Goal: Transaction & Acquisition: Book appointment/travel/reservation

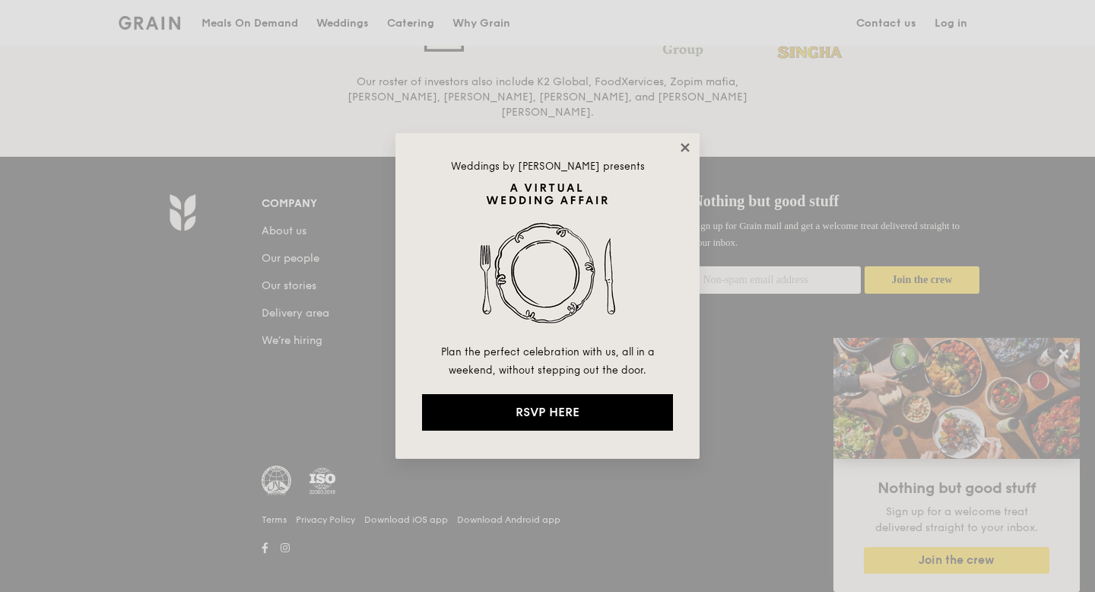
click at [688, 151] on icon at bounding box center [684, 147] width 8 height 8
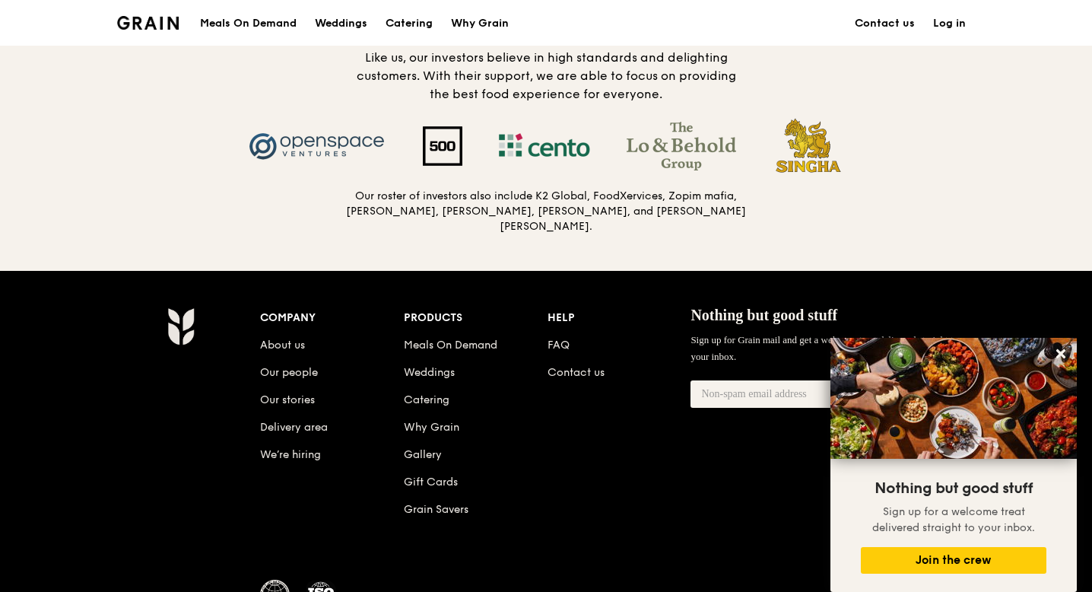
scroll to position [1693, 0]
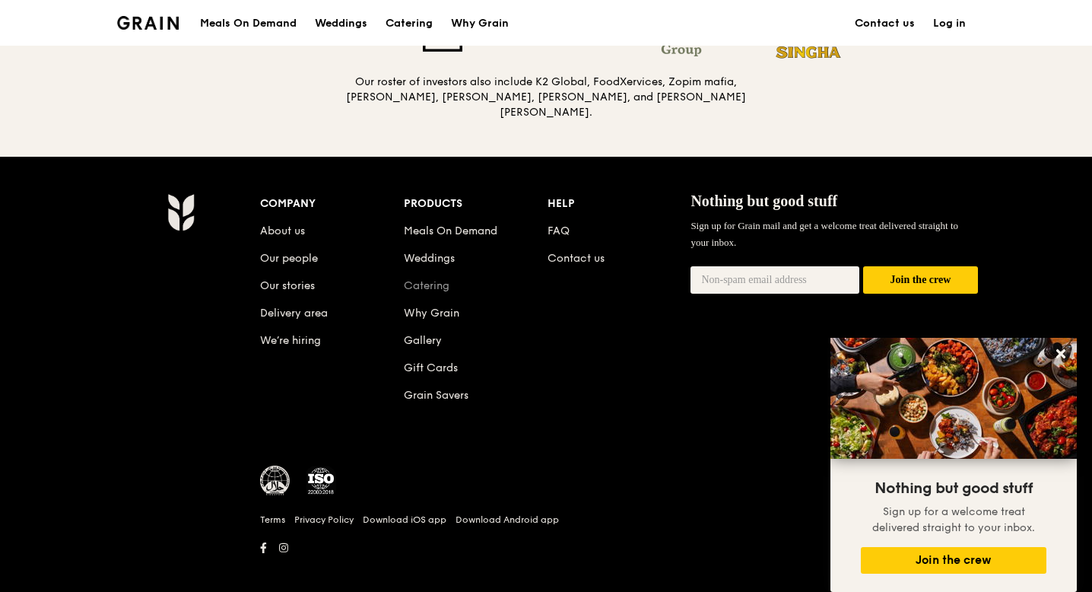
click at [425, 279] on link "Catering" at bounding box center [427, 285] width 46 height 13
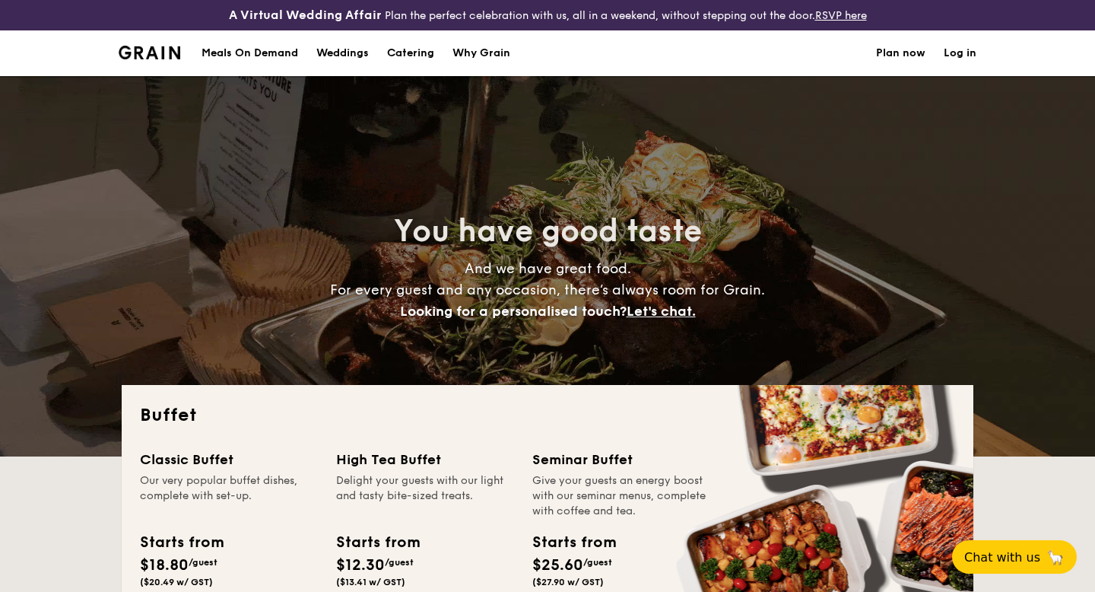
select select
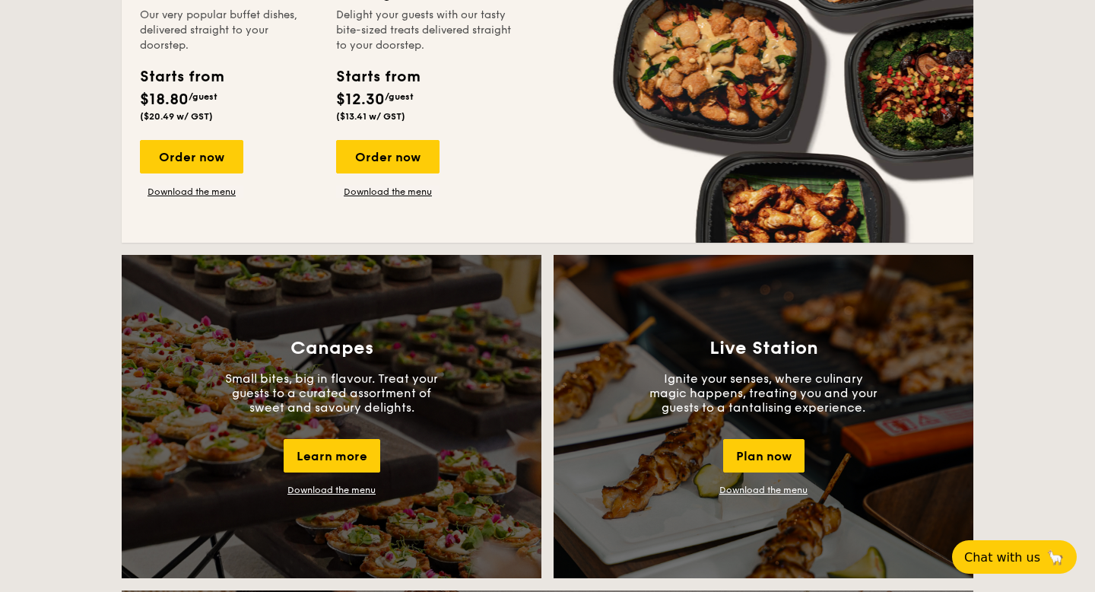
scroll to position [1140, 0]
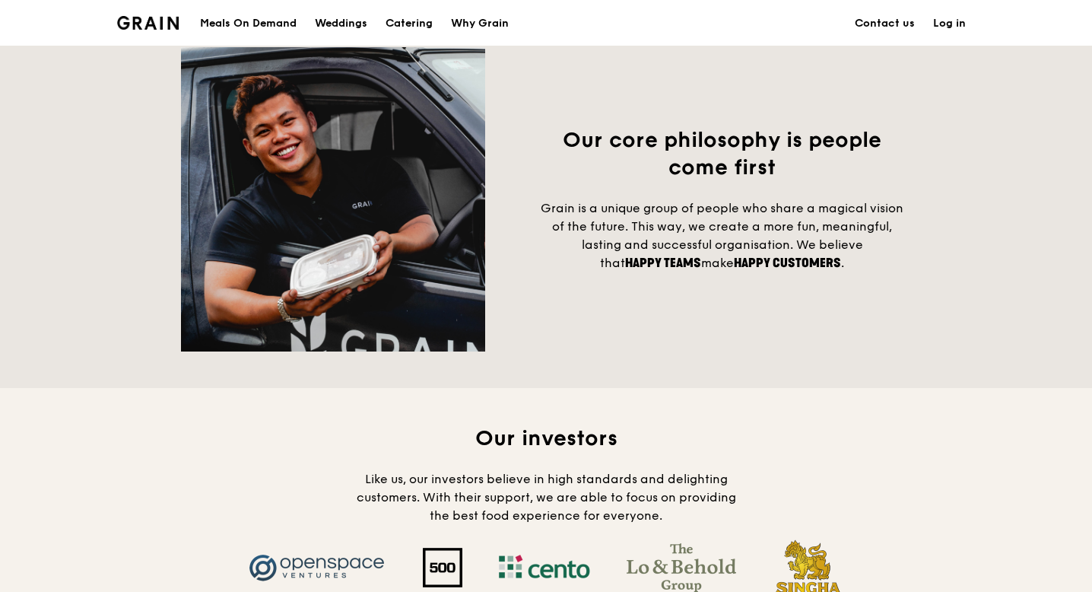
scroll to position [1178, 0]
